Goal: Transaction & Acquisition: Purchase product/service

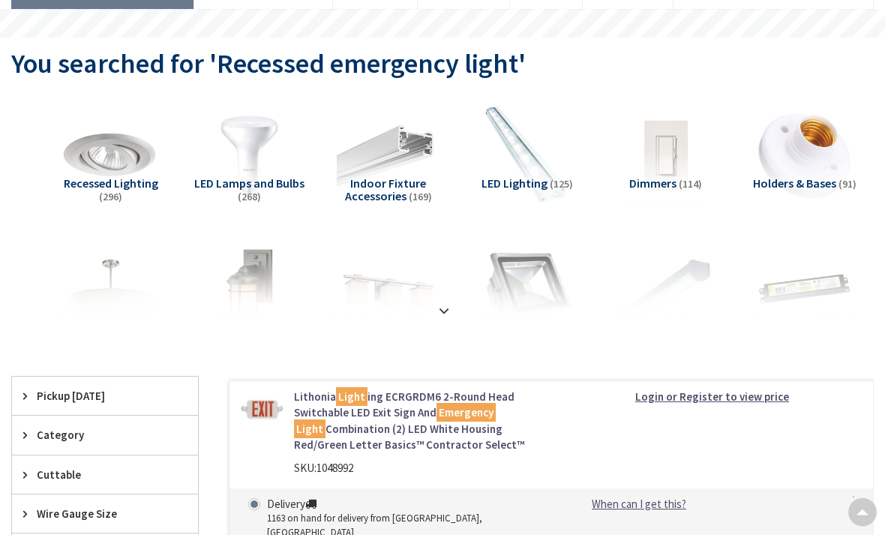
scroll to position [122, 0]
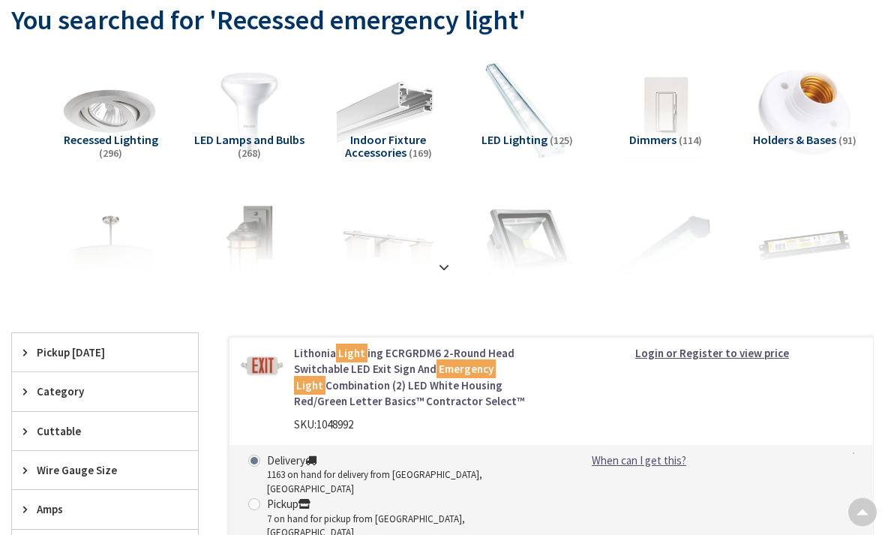
click at [452, 264] on strong at bounding box center [444, 266] width 18 height 17
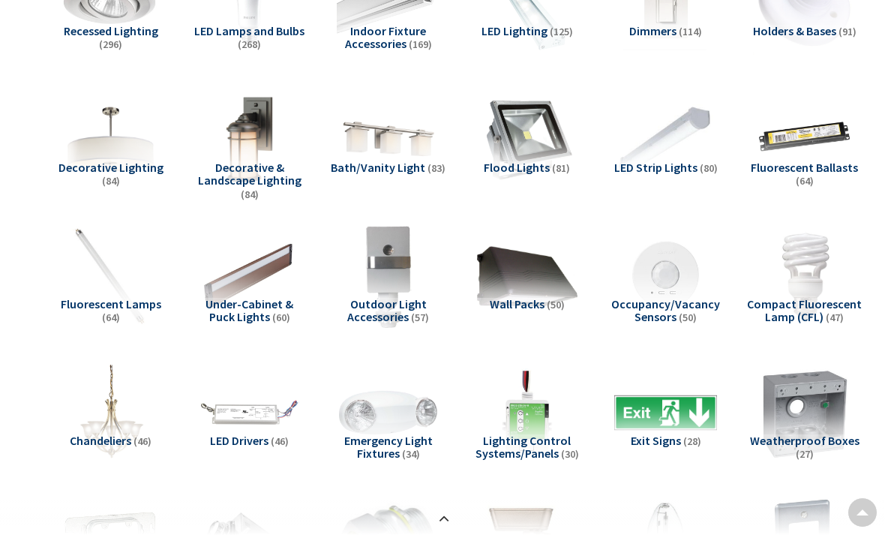
scroll to position [0, 0]
click at [398, 443] on span "Emergency Light Fixtures" at bounding box center [388, 447] width 89 height 29
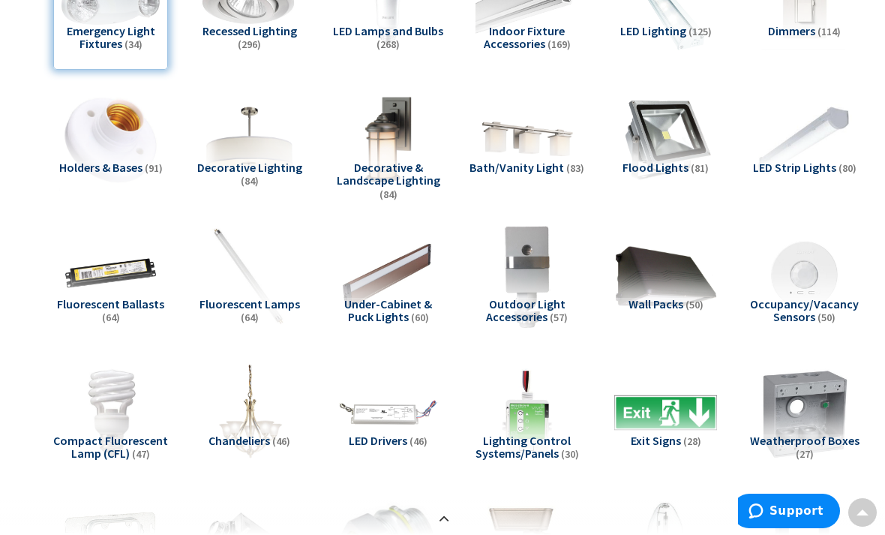
scroll to position [2575, 0]
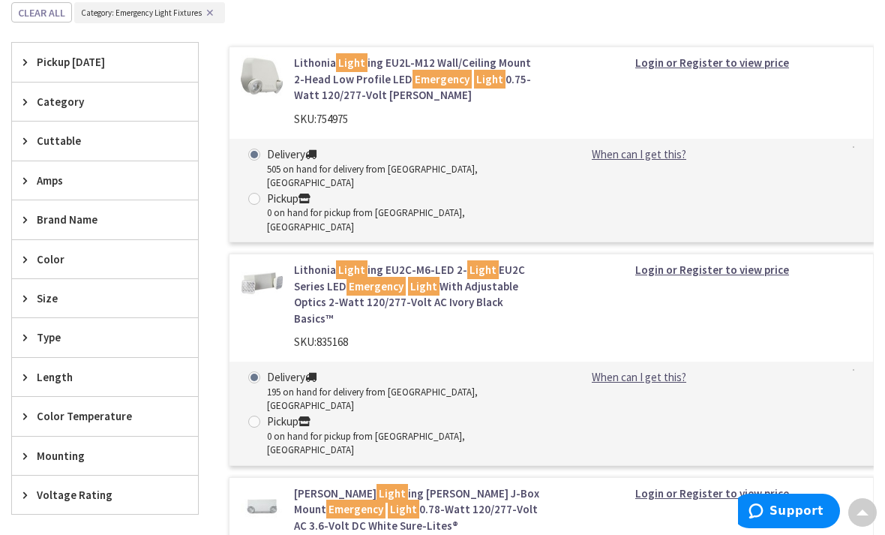
click at [311, 262] on link "Lithonia Light ing EU2C-M6-LED 2- Light EU2C Series LED Emergency Light With Ad…" at bounding box center [417, 294] width 246 height 65
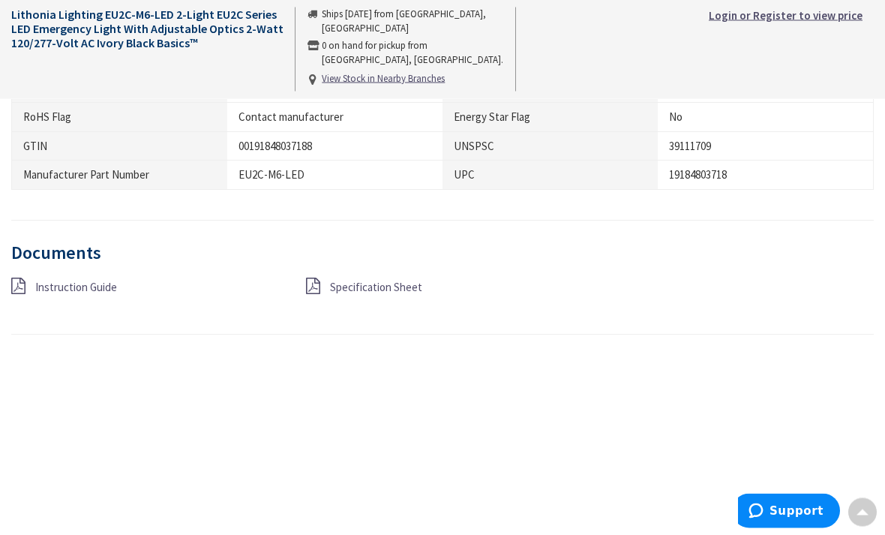
scroll to position [1217, 0]
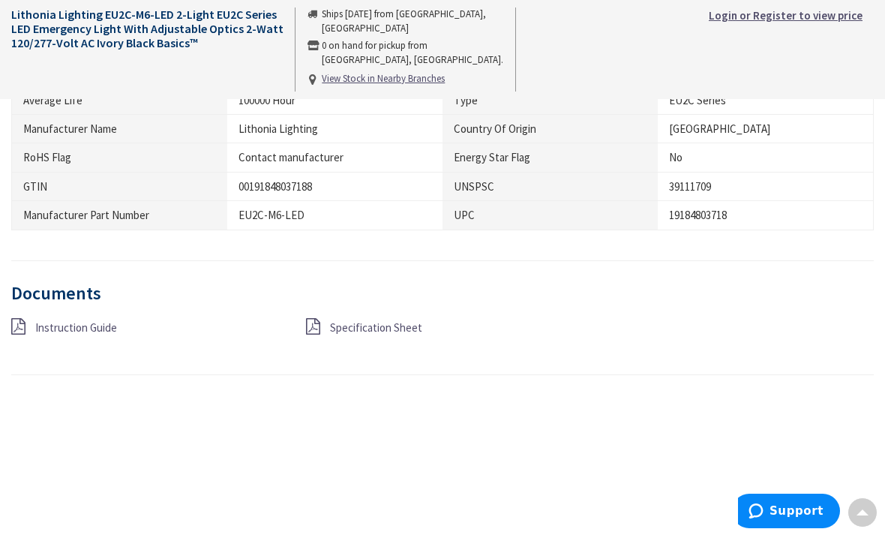
click at [348, 335] on div "Instruction Guide Specification Sheet" at bounding box center [442, 335] width 885 height 34
click at [341, 320] on span "Specification Sheet" at bounding box center [376, 327] width 92 height 14
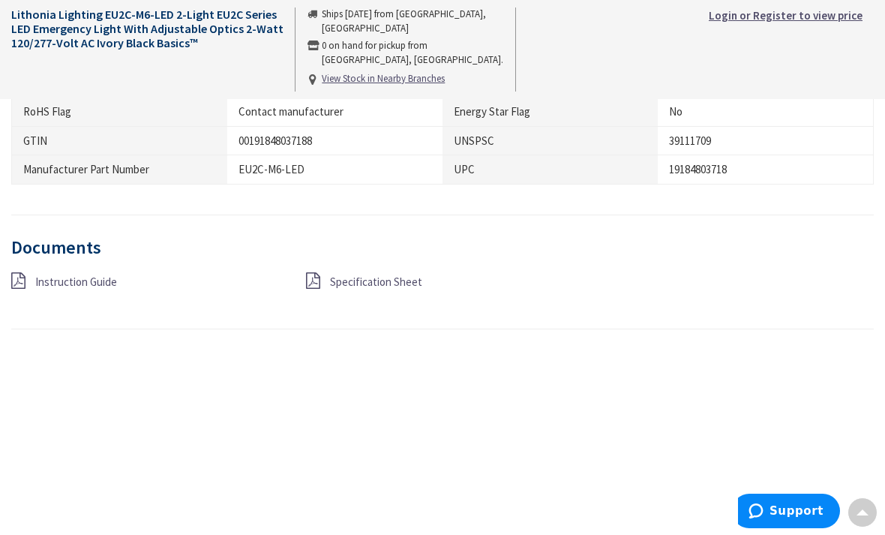
scroll to position [1265, 0]
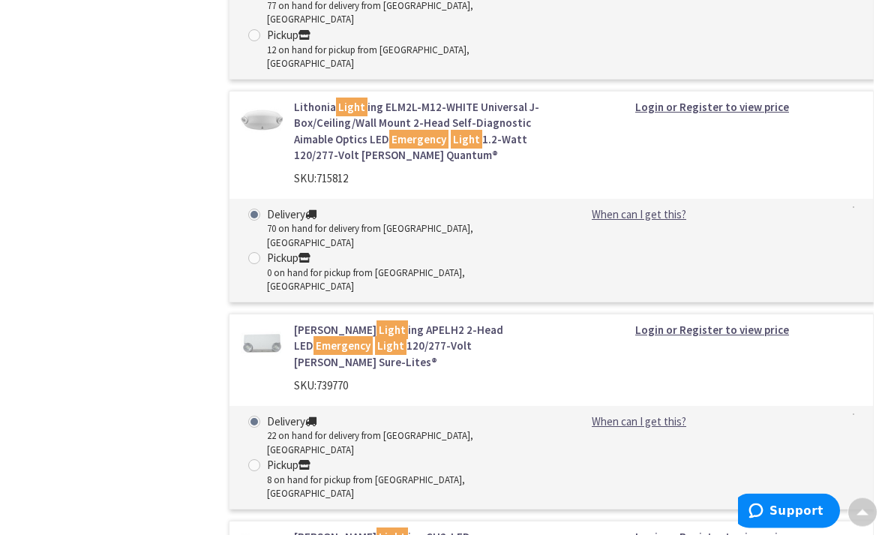
scroll to position [2347, 0]
